Goal: Task Accomplishment & Management: Use online tool/utility

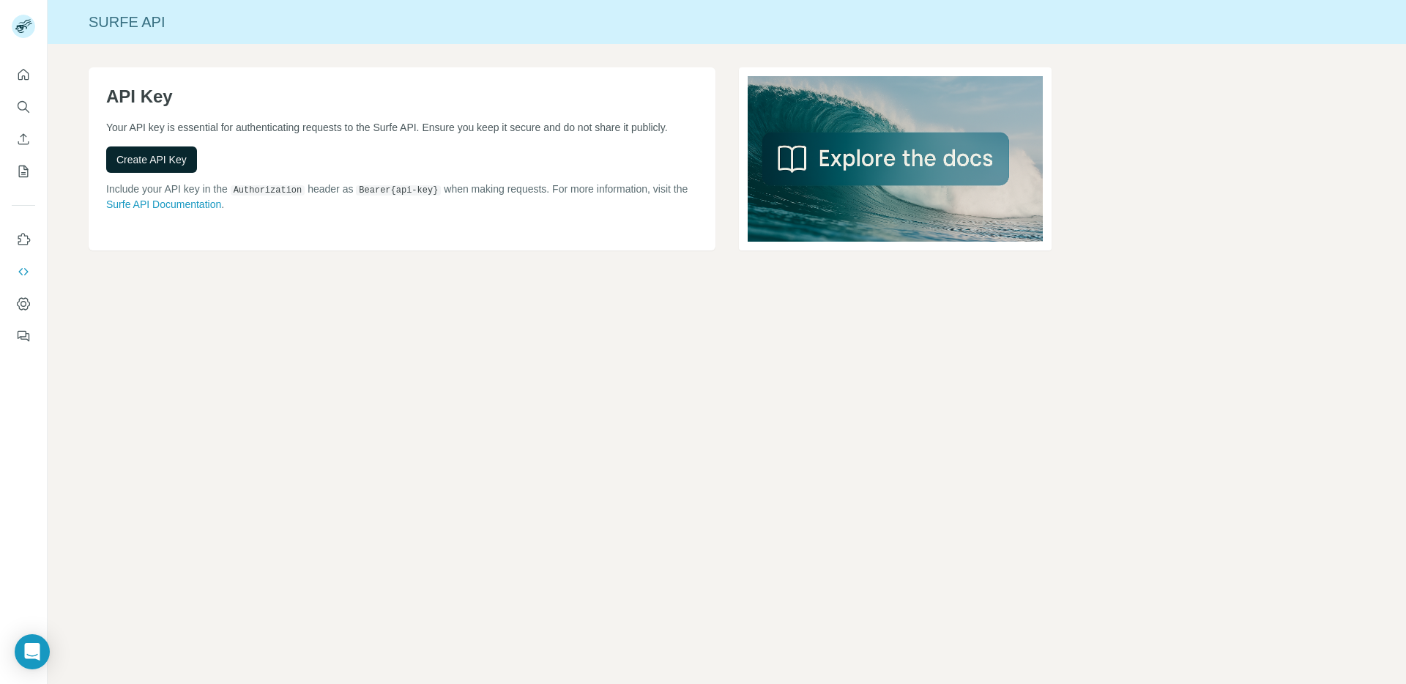
click at [161, 154] on span "Create API Key" at bounding box center [151, 159] width 70 height 15
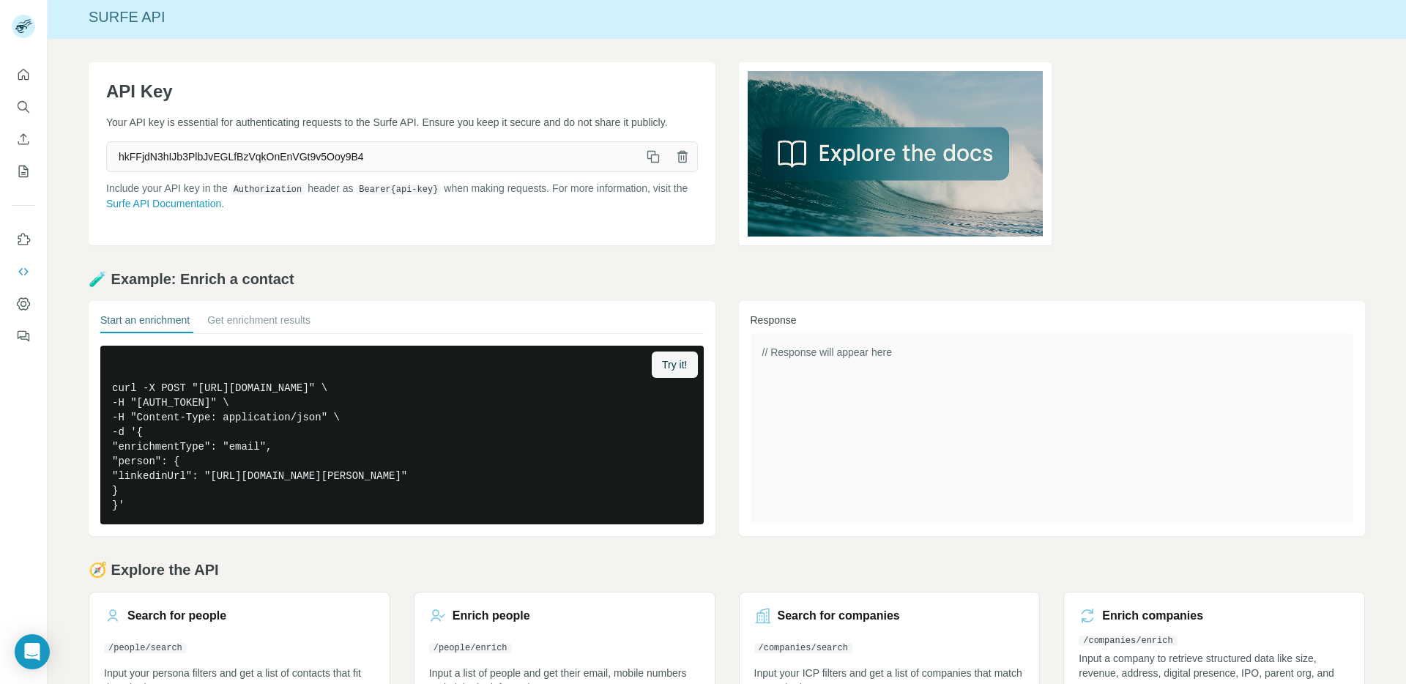
scroll to position [6, 0]
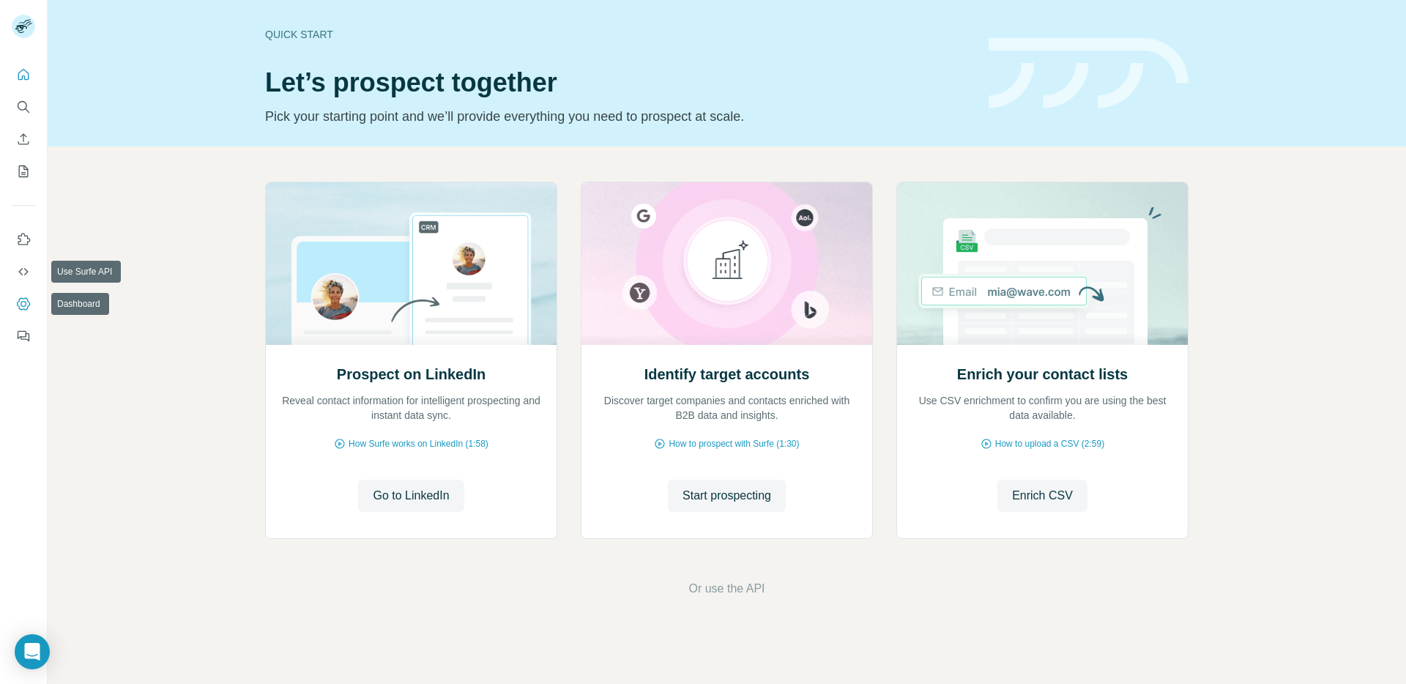
click at [22, 307] on icon "Dashboard" at bounding box center [23, 304] width 15 height 15
